Goal: Complete application form

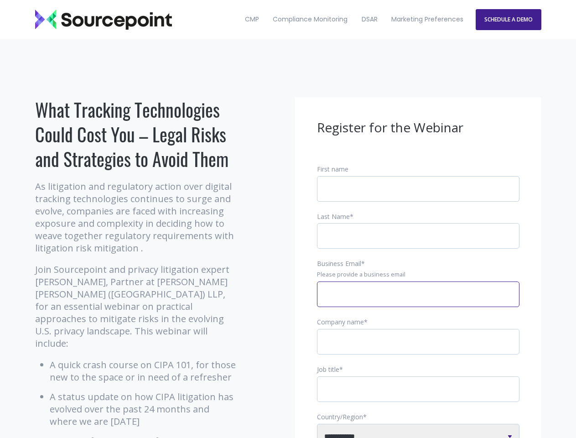
click at [418, 301] on input "Business Email *" at bounding box center [418, 294] width 202 height 26
